Goal: Task Accomplishment & Management: Use online tool/utility

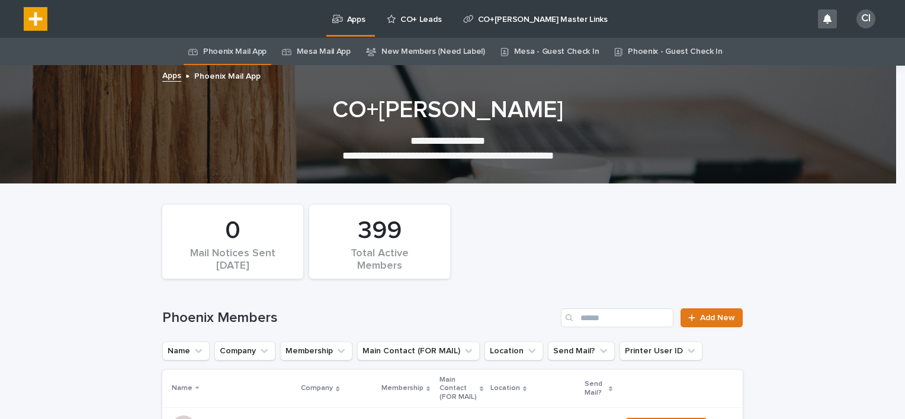
click at [396, 12] on div "CO+ Leads" at bounding box center [415, 12] width 61 height 25
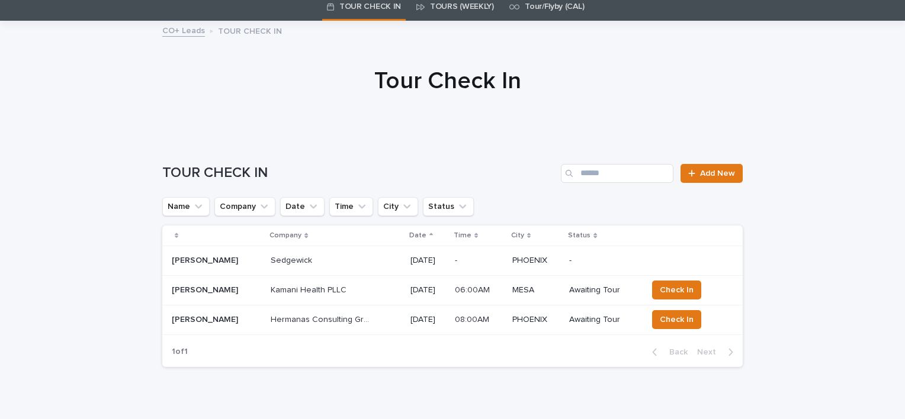
scroll to position [56, 0]
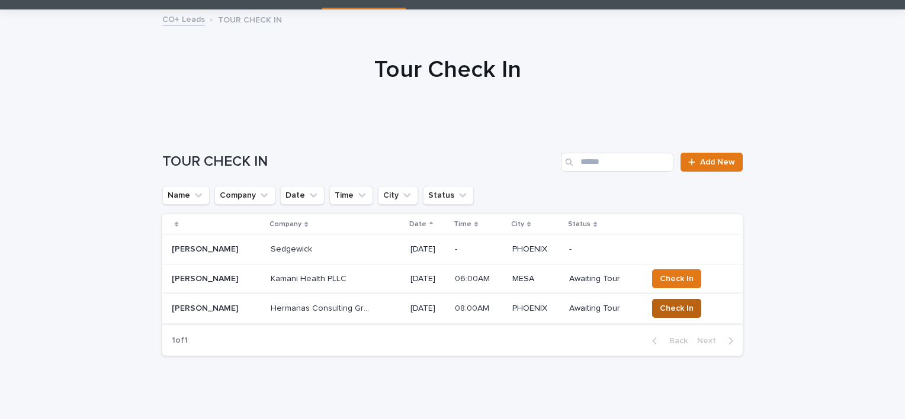
click at [682, 310] on span "Check In" at bounding box center [677, 309] width 34 height 12
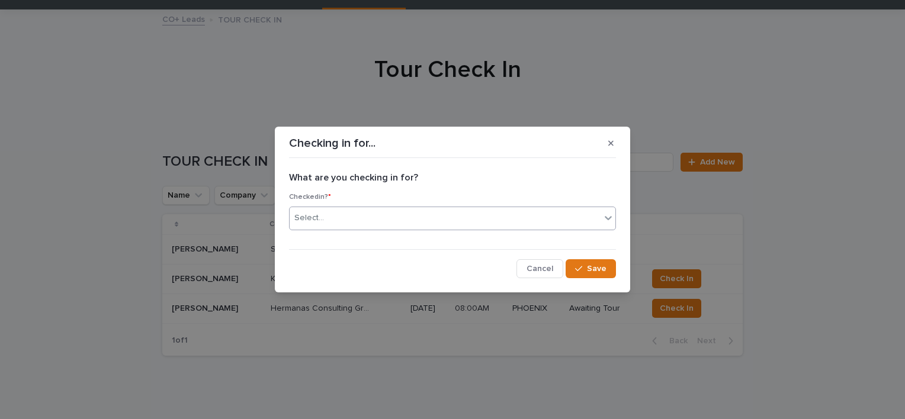
click at [442, 212] on div "Select..." at bounding box center [445, 218] width 311 height 20
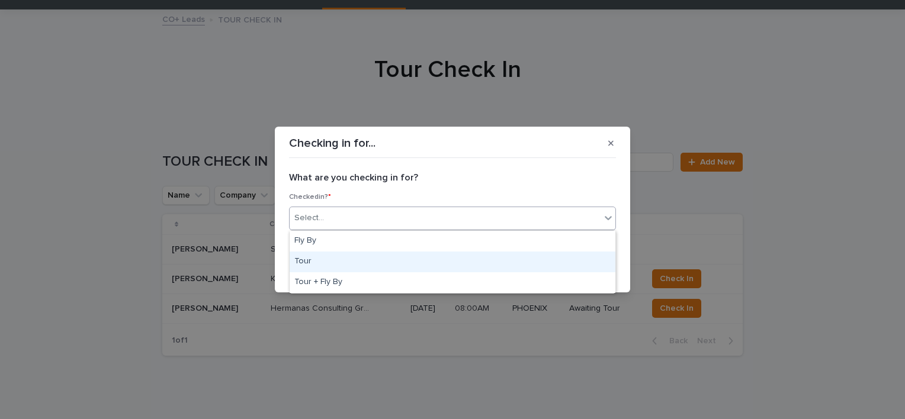
click at [330, 262] on div "Tour" at bounding box center [453, 262] width 326 height 21
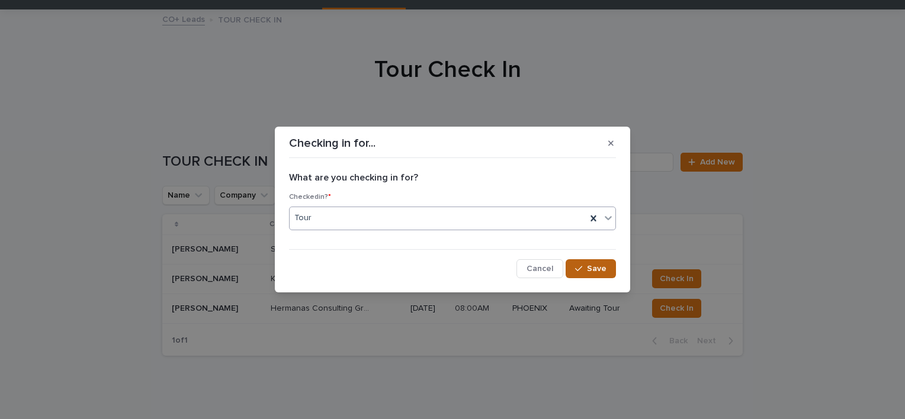
click at [582, 267] on icon "button" at bounding box center [578, 268] width 7 height 5
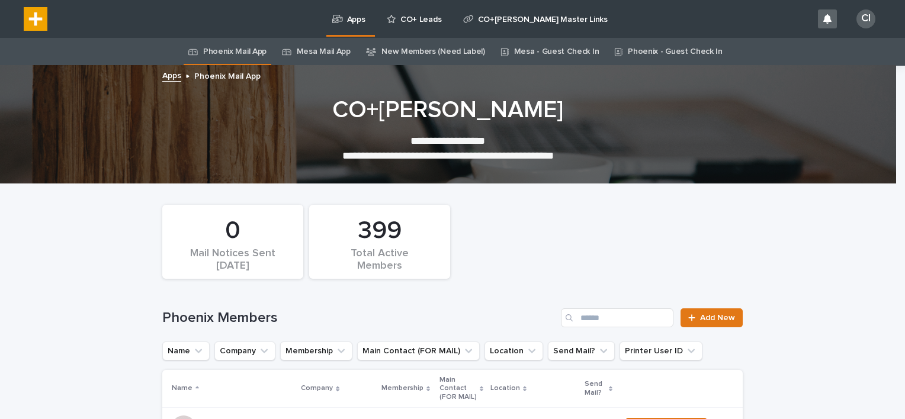
click at [407, 19] on p "CO+ Leads" at bounding box center [420, 12] width 41 height 25
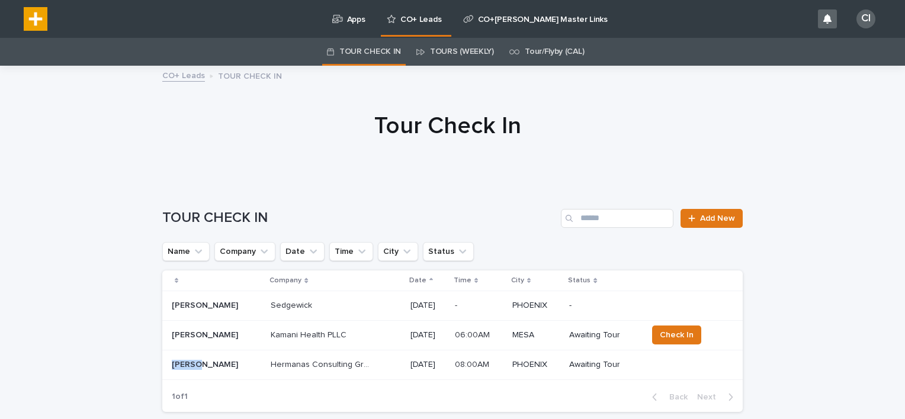
drag, startPoint x: 195, startPoint y: 364, endPoint x: 169, endPoint y: 365, distance: 26.1
click at [172, 365] on p "[PERSON_NAME]" at bounding box center [206, 364] width 69 height 12
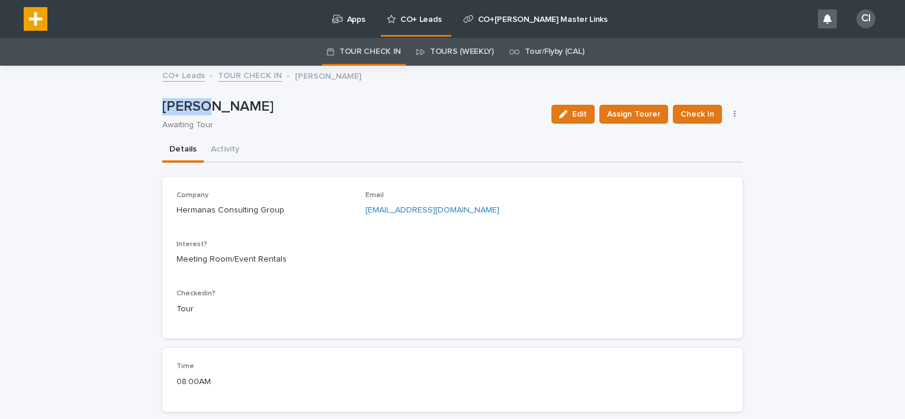
drag, startPoint x: 208, startPoint y: 103, endPoint x: 154, endPoint y: 104, distance: 54.5
click at [156, 104] on div "**********" at bounding box center [452, 259] width 592 height 384
drag, startPoint x: 154, startPoint y: 104, endPoint x: 256, endPoint y: 109, distance: 102.0
click at [256, 109] on p "[PERSON_NAME]" at bounding box center [352, 106] width 380 height 17
drag, startPoint x: 256, startPoint y: 109, endPoint x: 149, endPoint y: 107, distance: 107.2
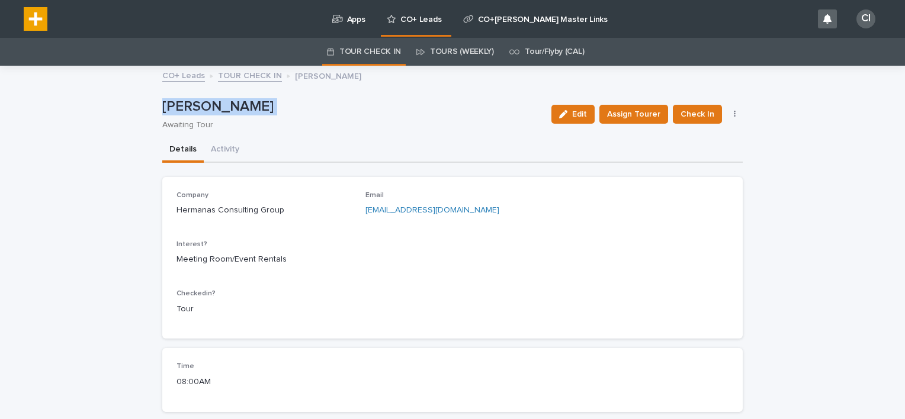
click at [149, 107] on div "**********" at bounding box center [452, 274] width 905 height 414
copy p "[PERSON_NAME]"
